Goal: Task Accomplishment & Management: Use online tool/utility

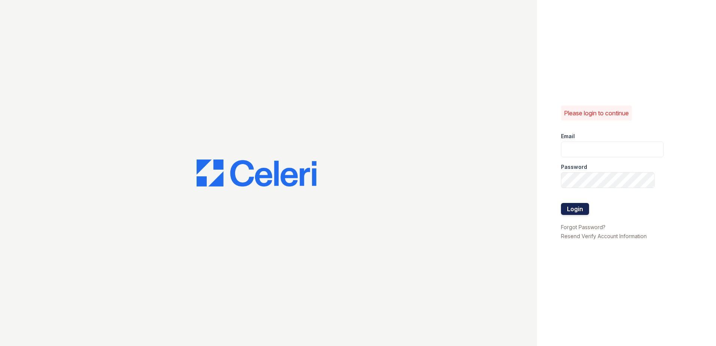
type input "Nutsey@Trinity-pm.com"
click at [584, 208] on button "Login" at bounding box center [575, 209] width 28 height 12
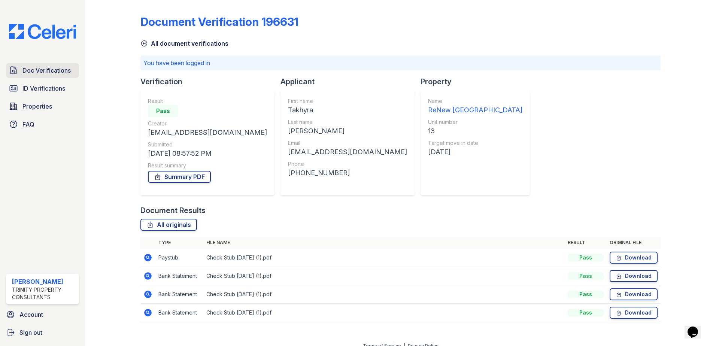
click at [56, 70] on span "Doc Verifications" at bounding box center [46, 70] width 48 height 9
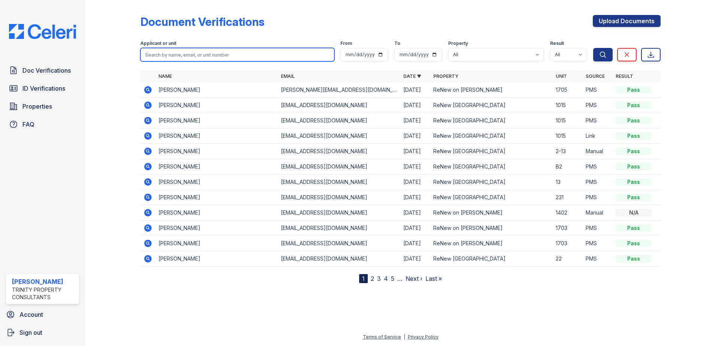
click at [290, 54] on input "search" at bounding box center [237, 54] width 194 height 13
type input "whit ehead"
click at [593, 48] on button "Search" at bounding box center [602, 54] width 19 height 13
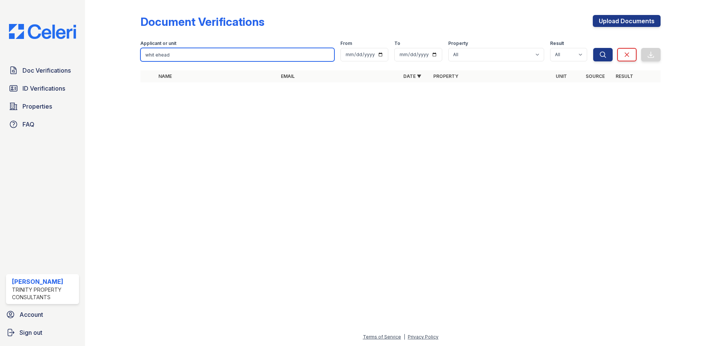
click at [161, 57] on input "whit ehead" at bounding box center [237, 54] width 194 height 13
type input "[PERSON_NAME]"
click at [593, 48] on button "Search" at bounding box center [602, 54] width 19 height 13
drag, startPoint x: 209, startPoint y: 57, endPoint x: 145, endPoint y: 52, distance: 64.2
click at [145, 52] on input "[PERSON_NAME]" at bounding box center [237, 54] width 194 height 13
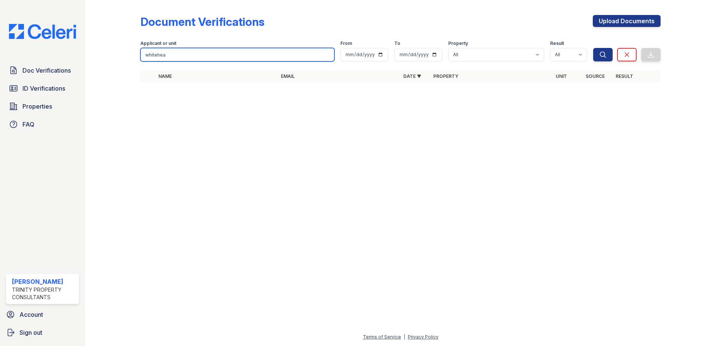
type input "[PERSON_NAME]"
click at [593, 48] on button "Search" at bounding box center [602, 54] width 19 height 13
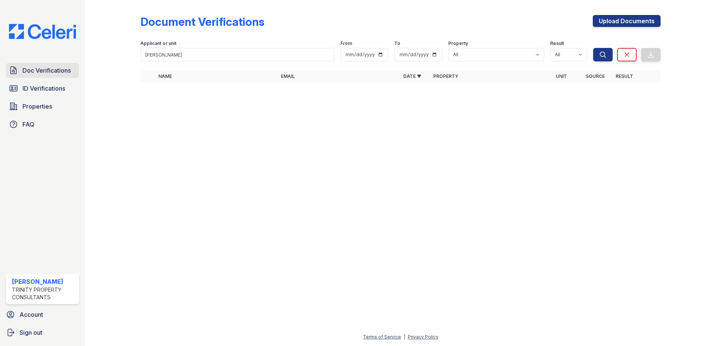
click at [78, 71] on link "Doc Verifications" at bounding box center [42, 70] width 73 height 15
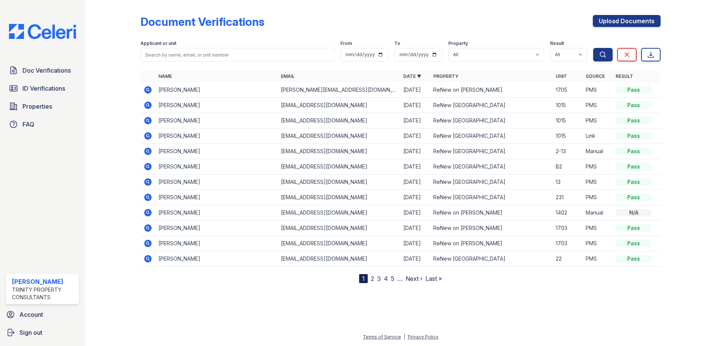
click at [235, 64] on form "Applicant or unit From To Property All ReNew on [PERSON_NAME] ReNew [GEOGRAPHIC…" at bounding box center [400, 49] width 520 height 30
click at [235, 57] on input "search" at bounding box center [237, 54] width 194 height 13
type input "[PERSON_NAME]"
click at [593, 48] on button "Search" at bounding box center [602, 54] width 19 height 13
